Goal: Download file/media

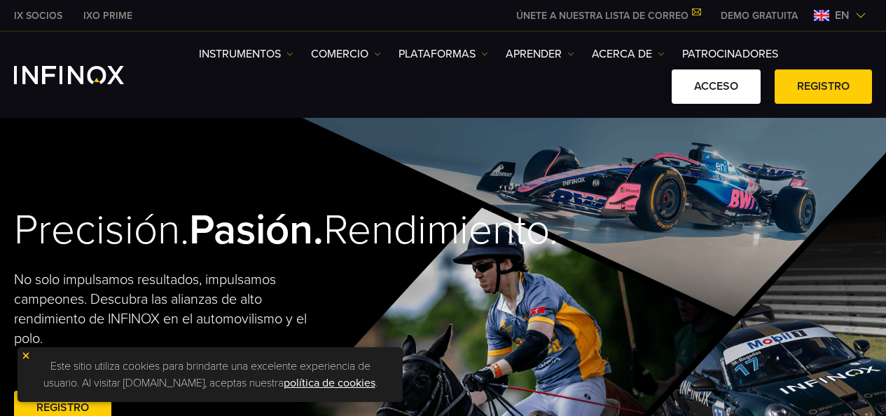
click at [701, 70] on link "ACCESO" at bounding box center [716, 86] width 89 height 34
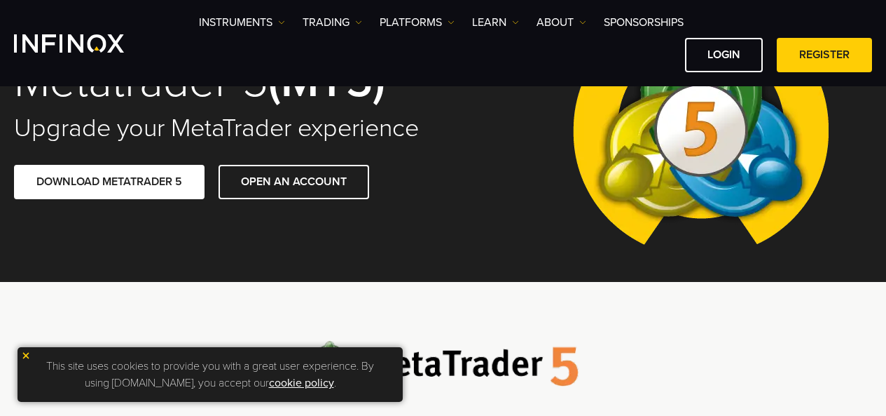
scroll to position [121, 0]
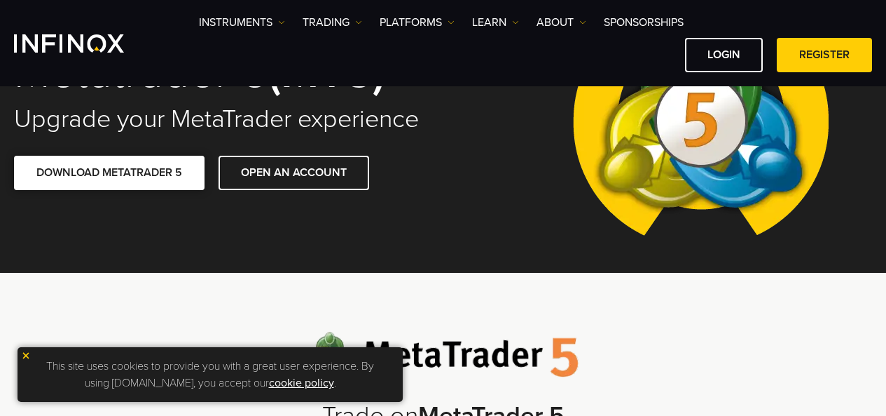
click at [139, 172] on link "DOWNLOAD METATRADER 5" at bounding box center [109, 173] width 191 height 34
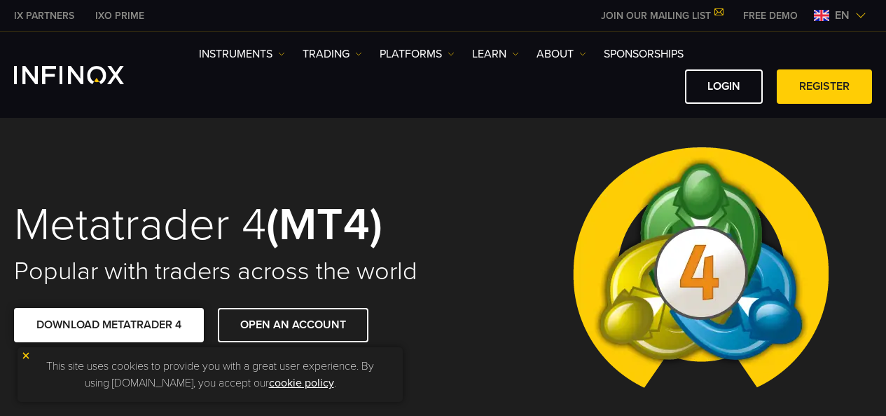
click at [174, 314] on link "DOWNLOAD METATRADER 4" at bounding box center [109, 325] width 190 height 34
click at [728, 73] on link "LOGIN" at bounding box center [724, 86] width 78 height 34
click at [711, 79] on link "LOGIN" at bounding box center [724, 86] width 78 height 34
